Goal: Task Accomplishment & Management: Complete application form

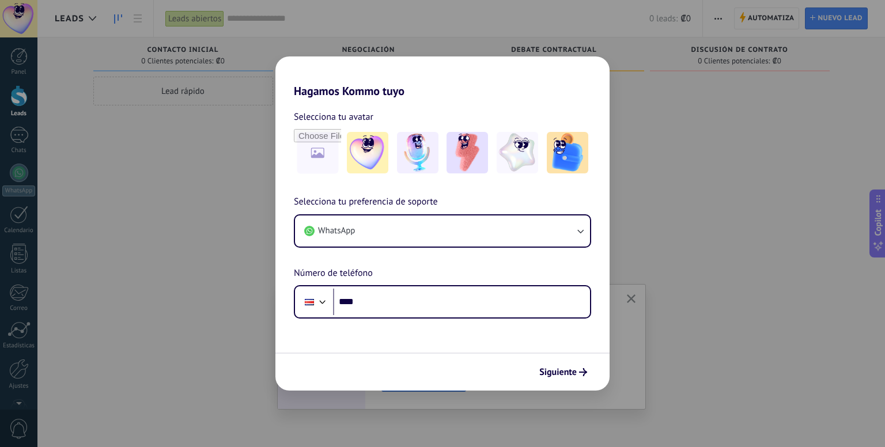
click at [690, 144] on div "Hagamos Kommo tuyo Selecciona tu avatar Selecciona tu preferencia de soporte Wh…" at bounding box center [442, 223] width 885 height 447
click at [246, 122] on div "Hagamos Kommo tuyo Selecciona tu avatar Selecciona tu preferencia de soporte Wh…" at bounding box center [442, 223] width 885 height 447
click at [551, 371] on span "Siguiente" at bounding box center [557, 372] width 37 height 8
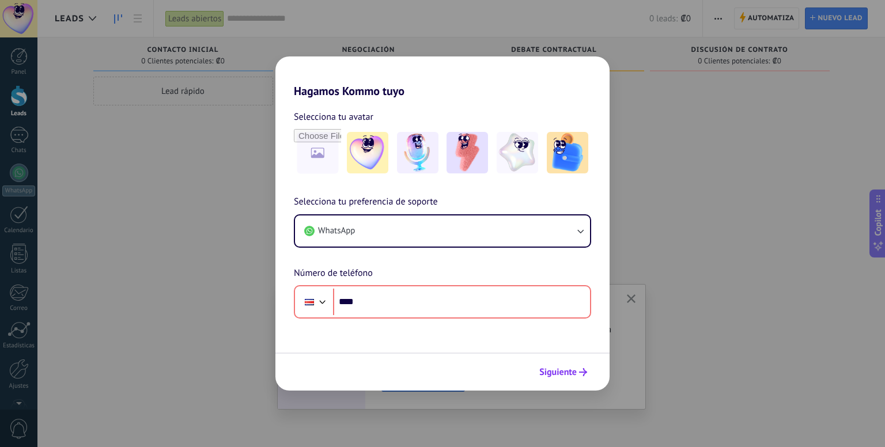
click at [557, 371] on span "Siguiente" at bounding box center [557, 372] width 37 height 8
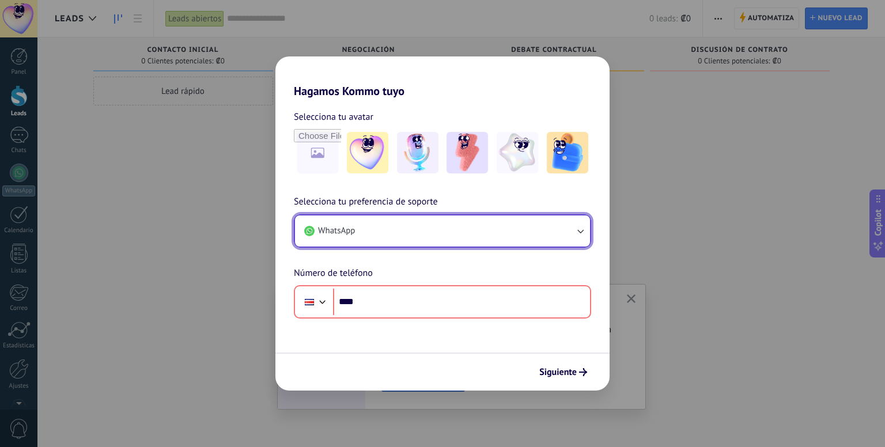
click at [577, 238] on button "WhatsApp" at bounding box center [442, 230] width 295 height 31
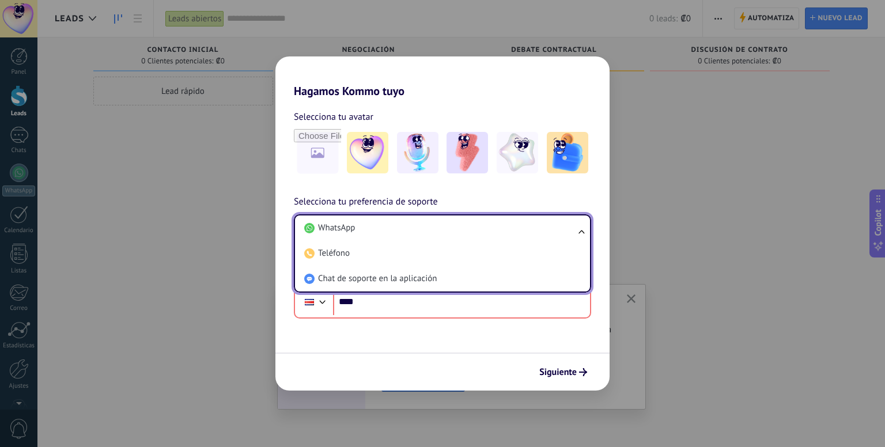
click at [633, 204] on div "Hagamos Kommo tuyo Selecciona tu avatar Selecciona tu preferencia de soporte Wh…" at bounding box center [442, 223] width 885 height 447
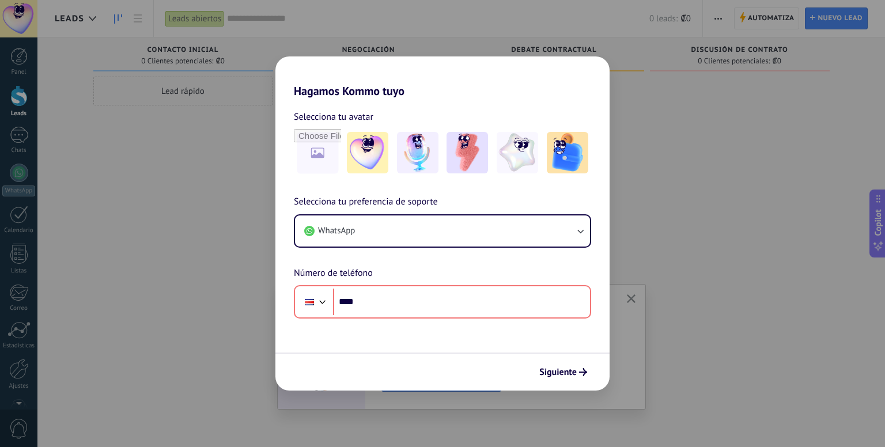
click at [186, 146] on div "Hagamos Kommo tuyo Selecciona tu avatar Selecciona tu preferencia de soporte Wh…" at bounding box center [442, 223] width 885 height 447
click at [665, 126] on div "Hagamos Kommo tuyo Selecciona tu avatar Selecciona tu preferencia de soporte Wh…" at bounding box center [442, 223] width 885 height 447
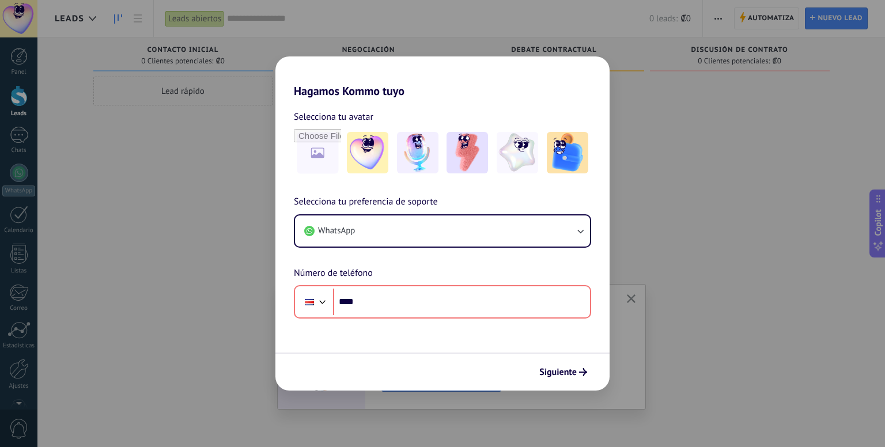
click at [665, 126] on div "Hagamos Kommo tuyo Selecciona tu avatar Selecciona tu preferencia de soporte Wh…" at bounding box center [442, 223] width 885 height 447
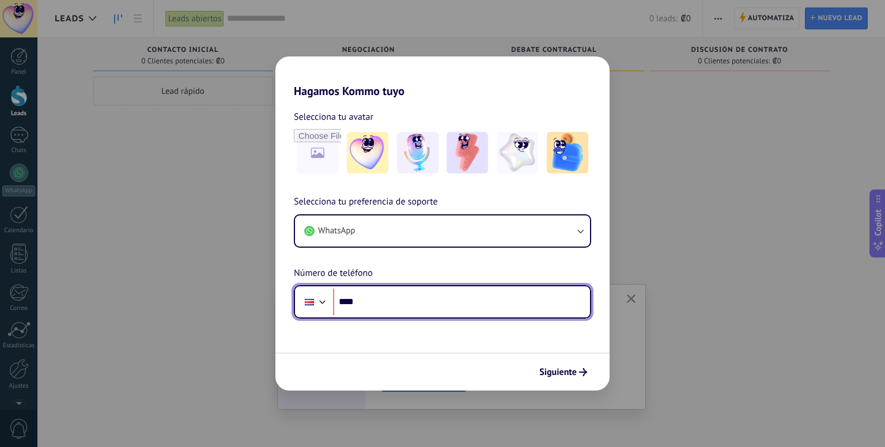
click at [464, 313] on input "****" at bounding box center [461, 302] width 257 height 26
type input "**********"
drag, startPoint x: 424, startPoint y: 306, endPoint x: 334, endPoint y: 299, distance: 90.1
click at [334, 299] on input "**********" at bounding box center [461, 302] width 257 height 26
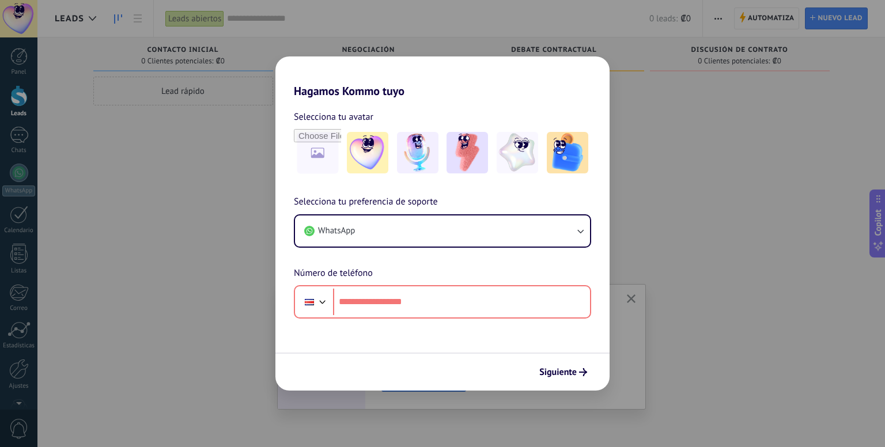
click at [642, 130] on div "Hagamos Kommo tuyo Selecciona tu avatar Selecciona tu preferencia de soporte Wh…" at bounding box center [442, 223] width 885 height 447
click at [620, 107] on div "Hagamos Kommo tuyo Selecciona tu avatar Selecciona tu preferencia de soporte Wh…" at bounding box center [442, 223] width 885 height 447
click at [789, 132] on div "Hagamos Kommo tuyo Selecciona tu avatar Selecciona tu preferencia de soporte Wh…" at bounding box center [442, 223] width 885 height 447
click at [789, 131] on div "Hagamos Kommo tuyo Selecciona tu avatar Selecciona tu preferencia de soporte Wh…" at bounding box center [442, 223] width 885 height 447
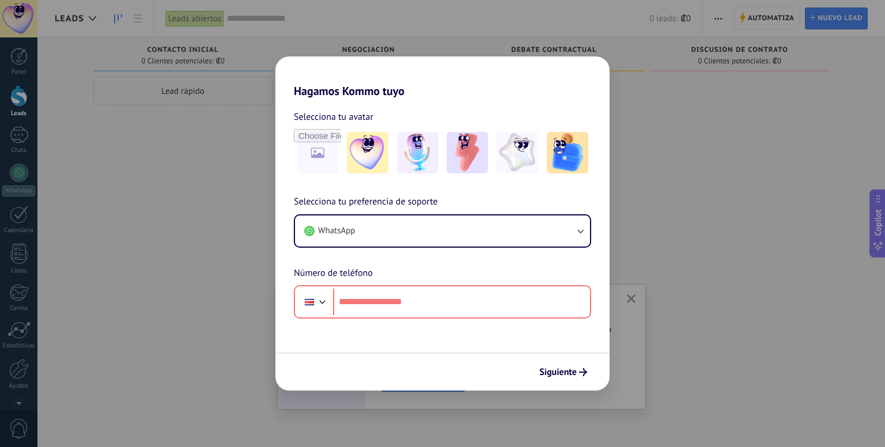
click at [302, 51] on div "Hagamos Kommo tuyo Selecciona tu avatar Selecciona tu preferencia de soporte Wh…" at bounding box center [442, 223] width 885 height 447
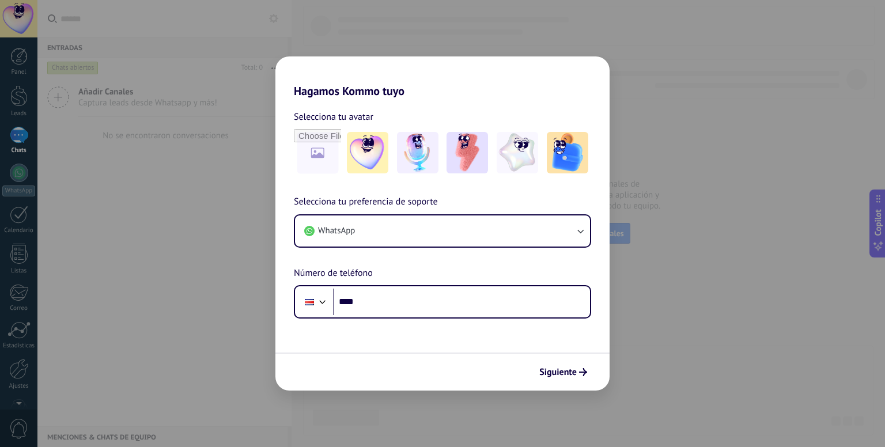
click at [628, 121] on div "Hagamos Kommo tuyo Selecciona tu avatar Selecciona tu preferencia de soporte Wh…" at bounding box center [442, 223] width 885 height 447
click at [689, 39] on div "Hagamos Kommo tuyo Selecciona tu avatar Selecciona tu preferencia de soporte Wh…" at bounding box center [442, 223] width 885 height 447
